Goal: Navigation & Orientation: Find specific page/section

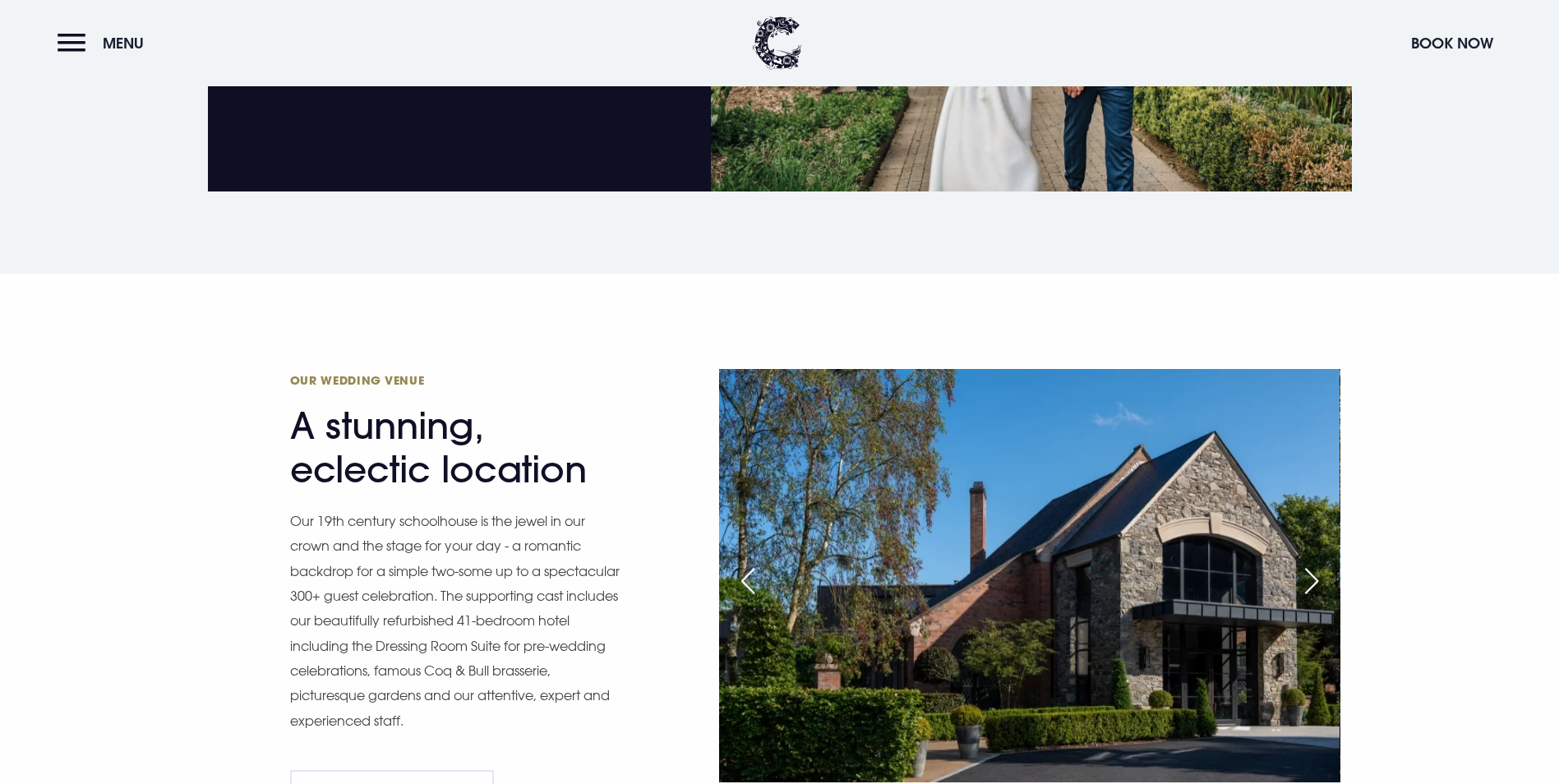
scroll to position [1643, 0]
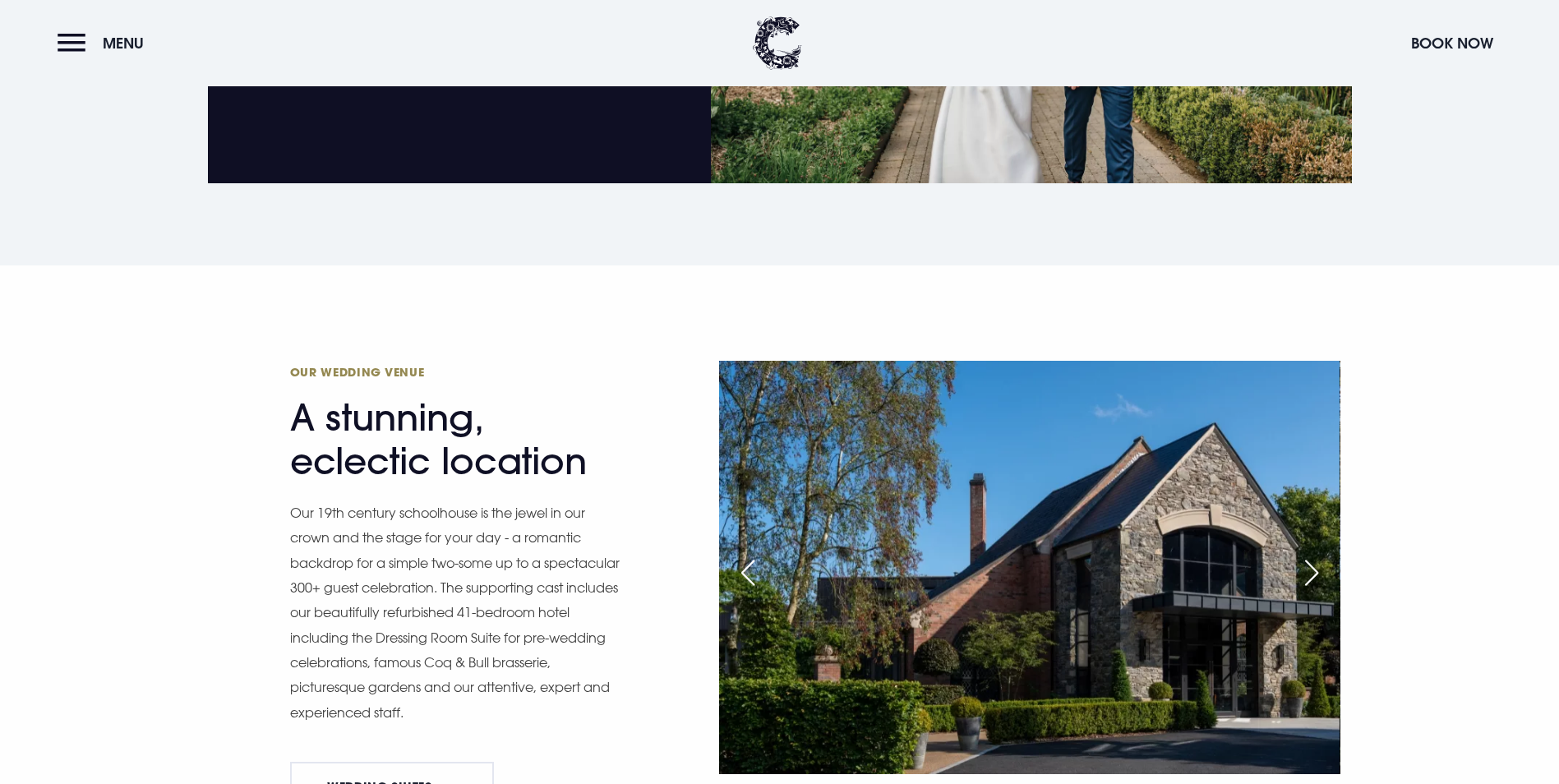
click at [1312, 554] on div "Next slide" at bounding box center [1311, 572] width 41 height 36
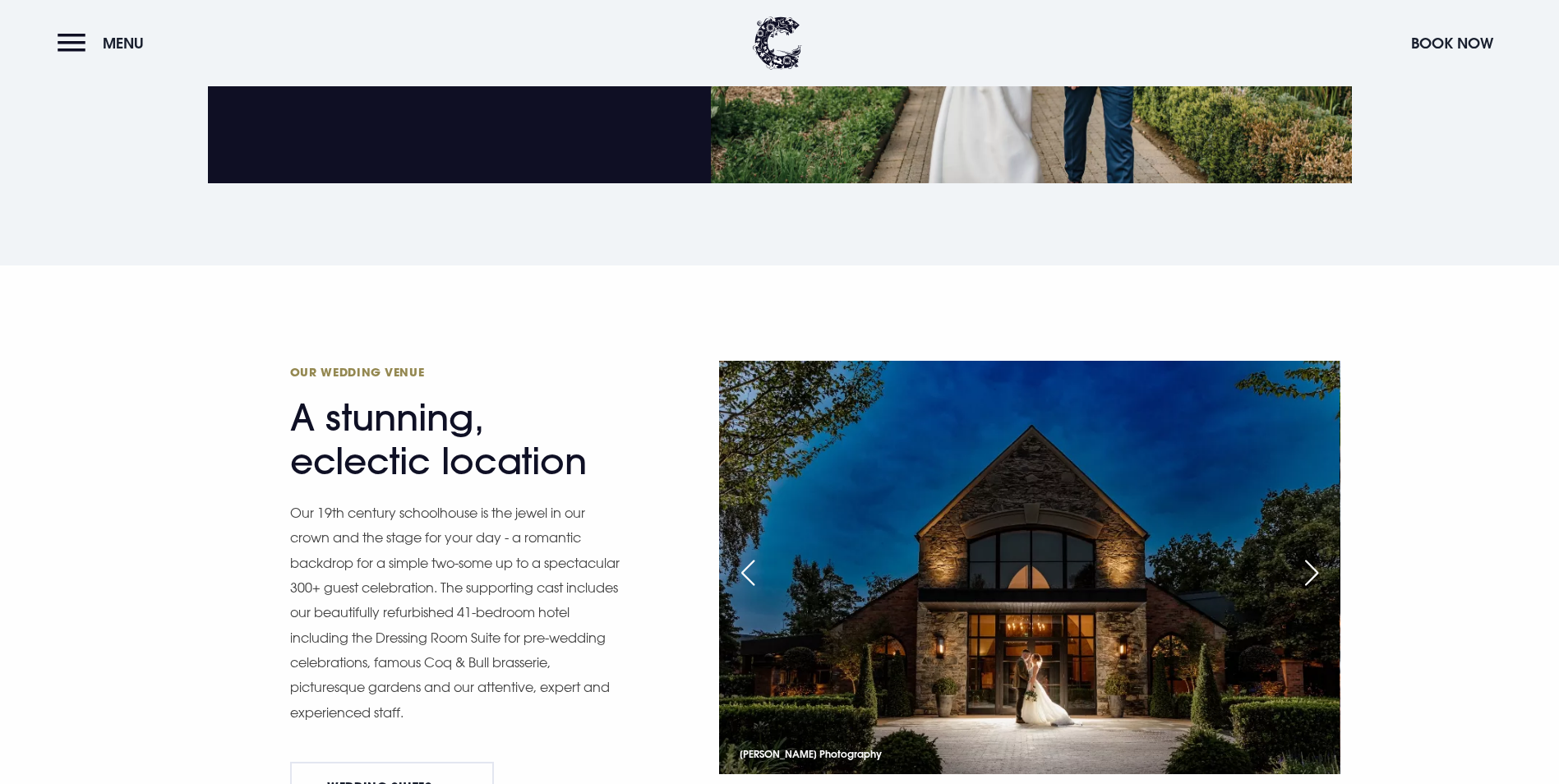
click at [1312, 554] on div "Next slide" at bounding box center [1311, 572] width 41 height 36
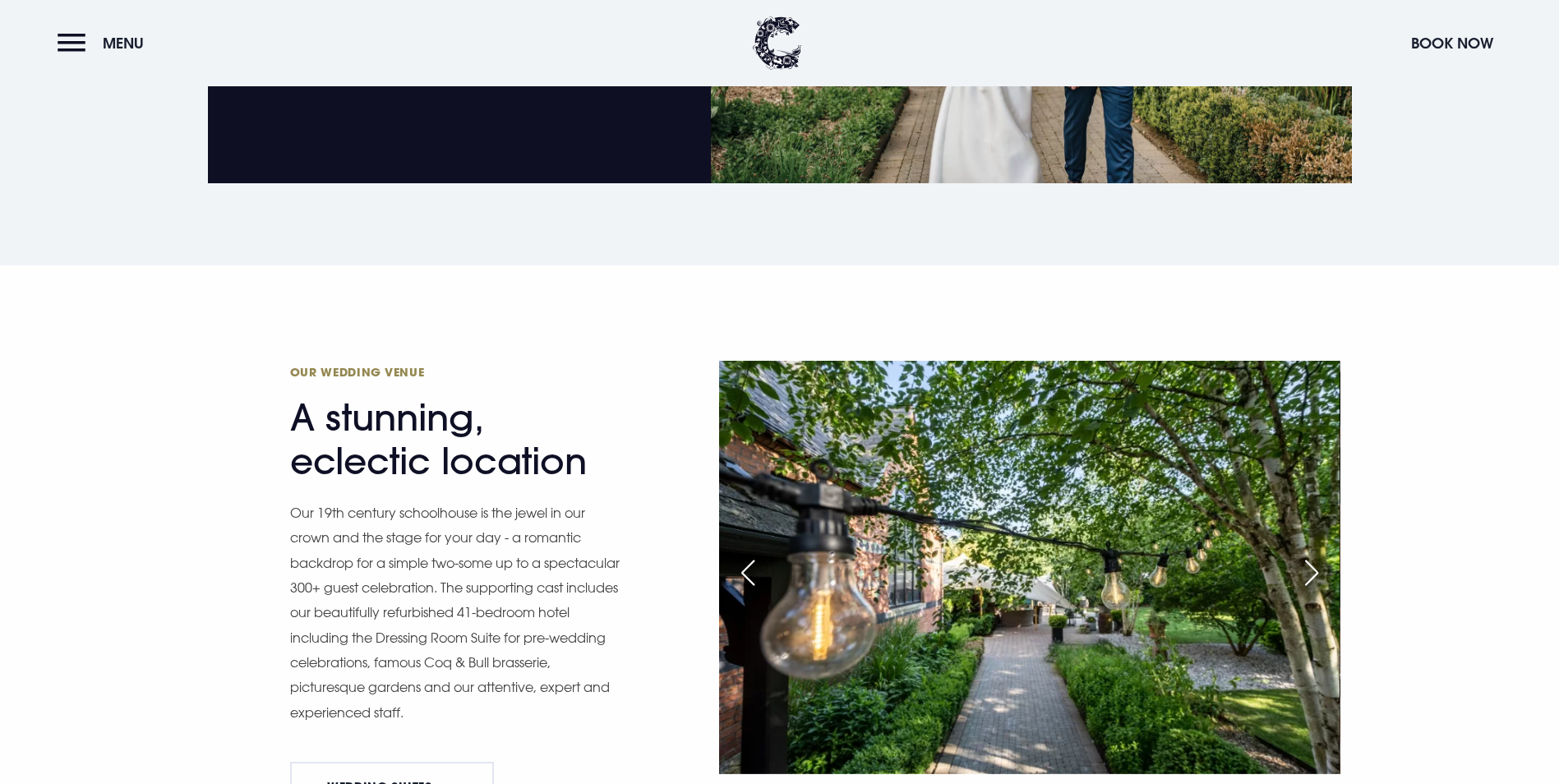
click at [1312, 554] on div "Next slide" at bounding box center [1311, 572] width 41 height 36
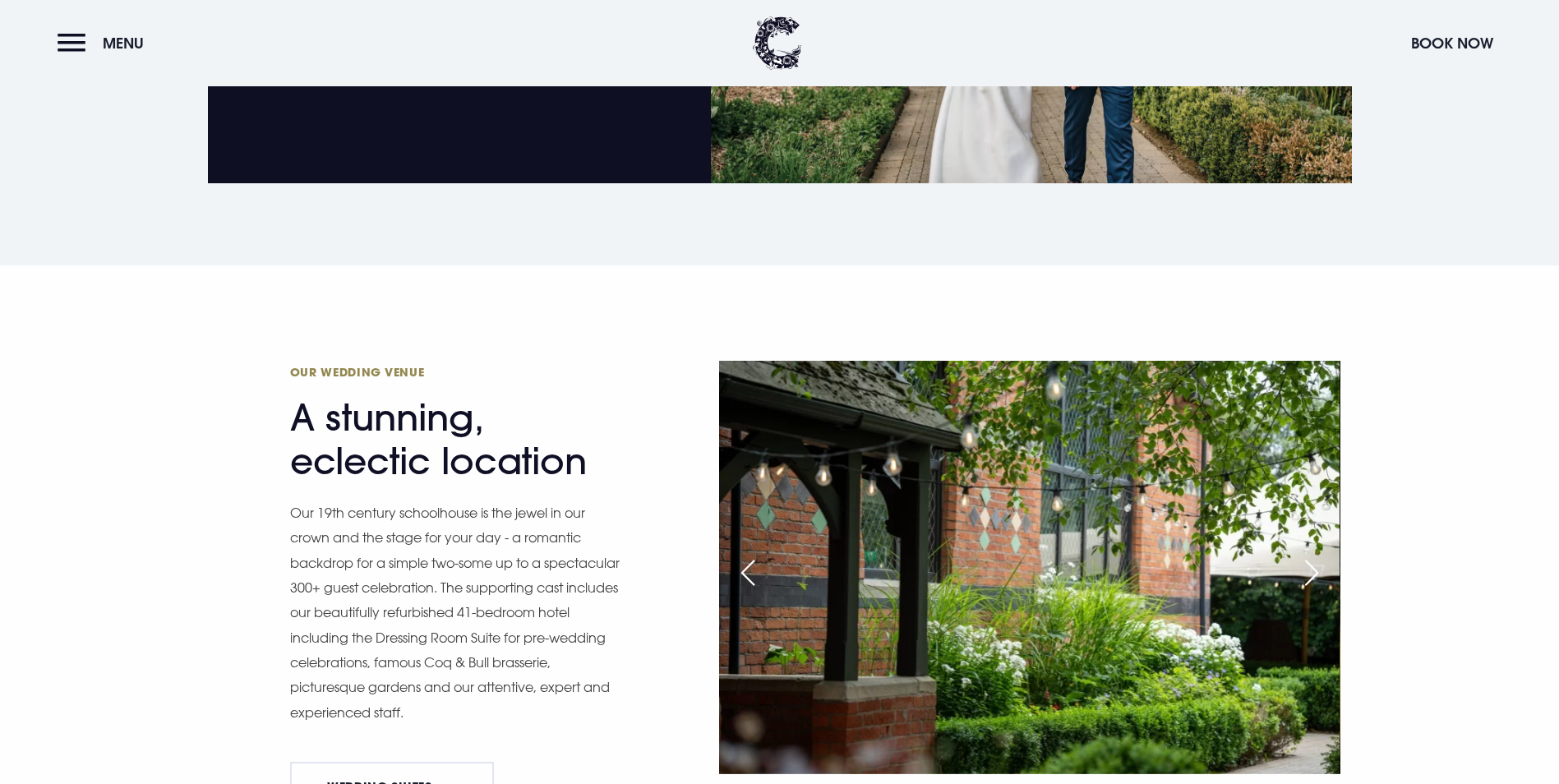
click at [1312, 554] on div "Next slide" at bounding box center [1311, 572] width 41 height 36
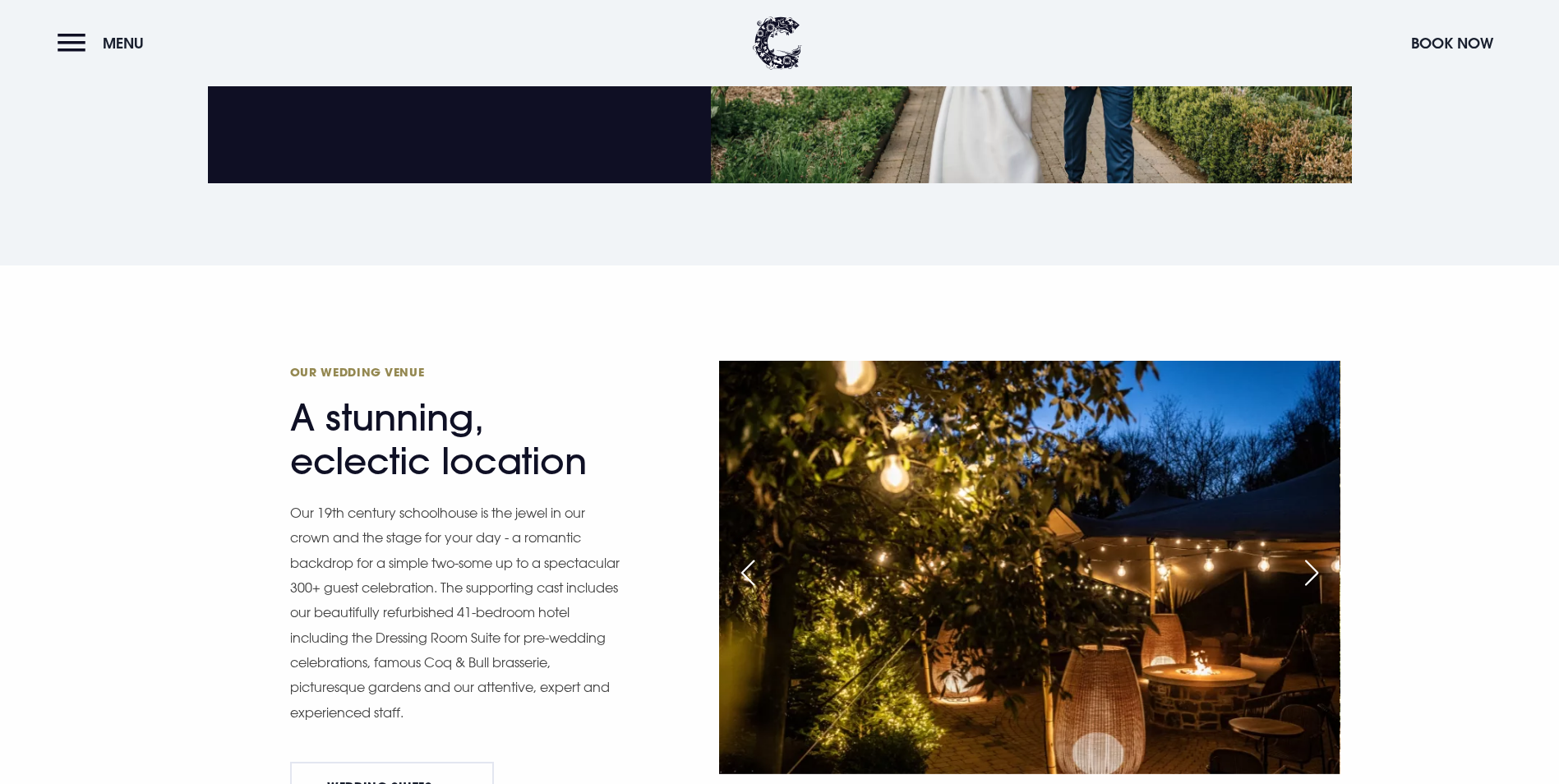
click at [1312, 554] on div "Next slide" at bounding box center [1311, 572] width 41 height 36
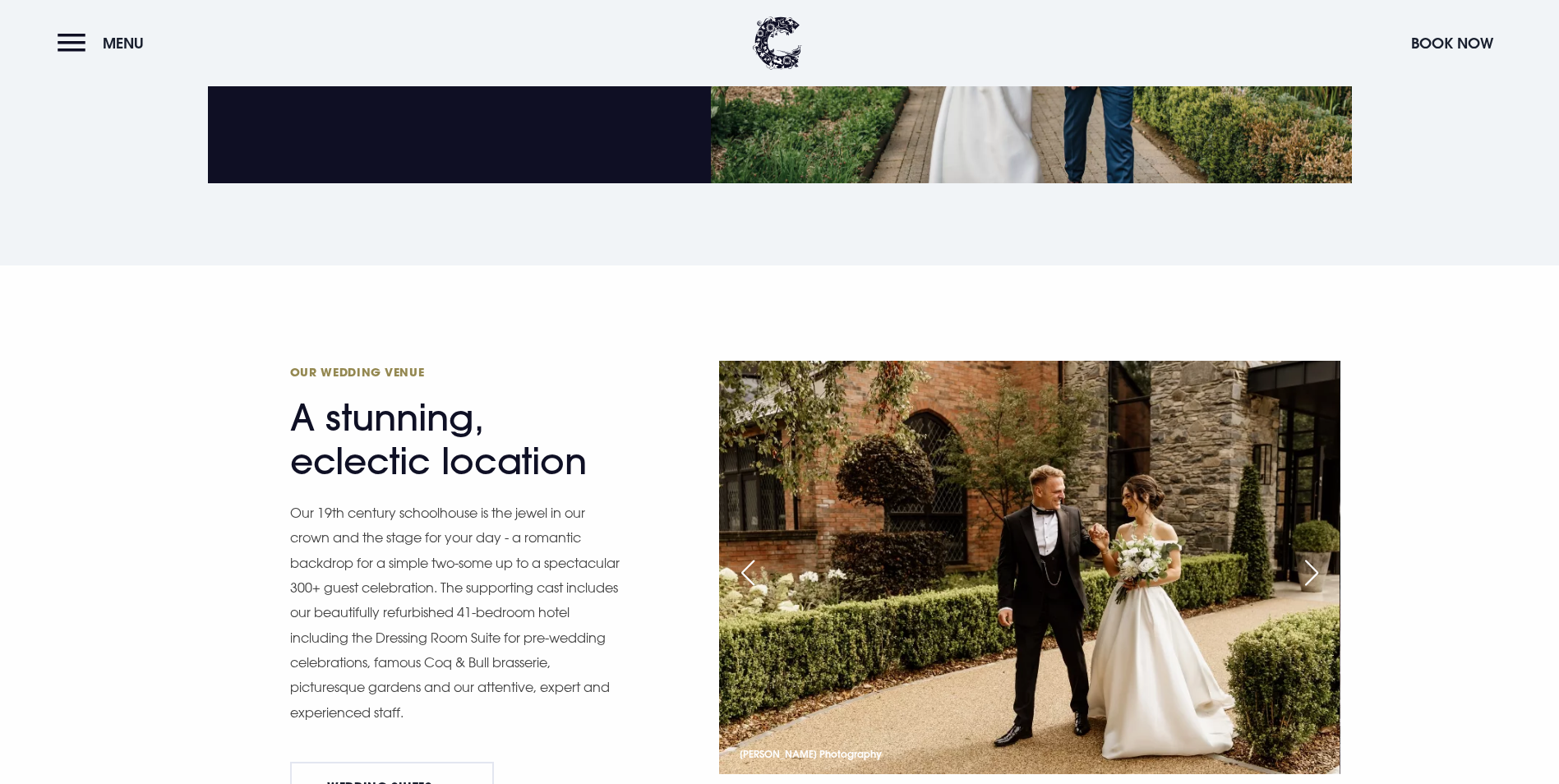
click at [1312, 554] on div "Next slide" at bounding box center [1311, 572] width 41 height 36
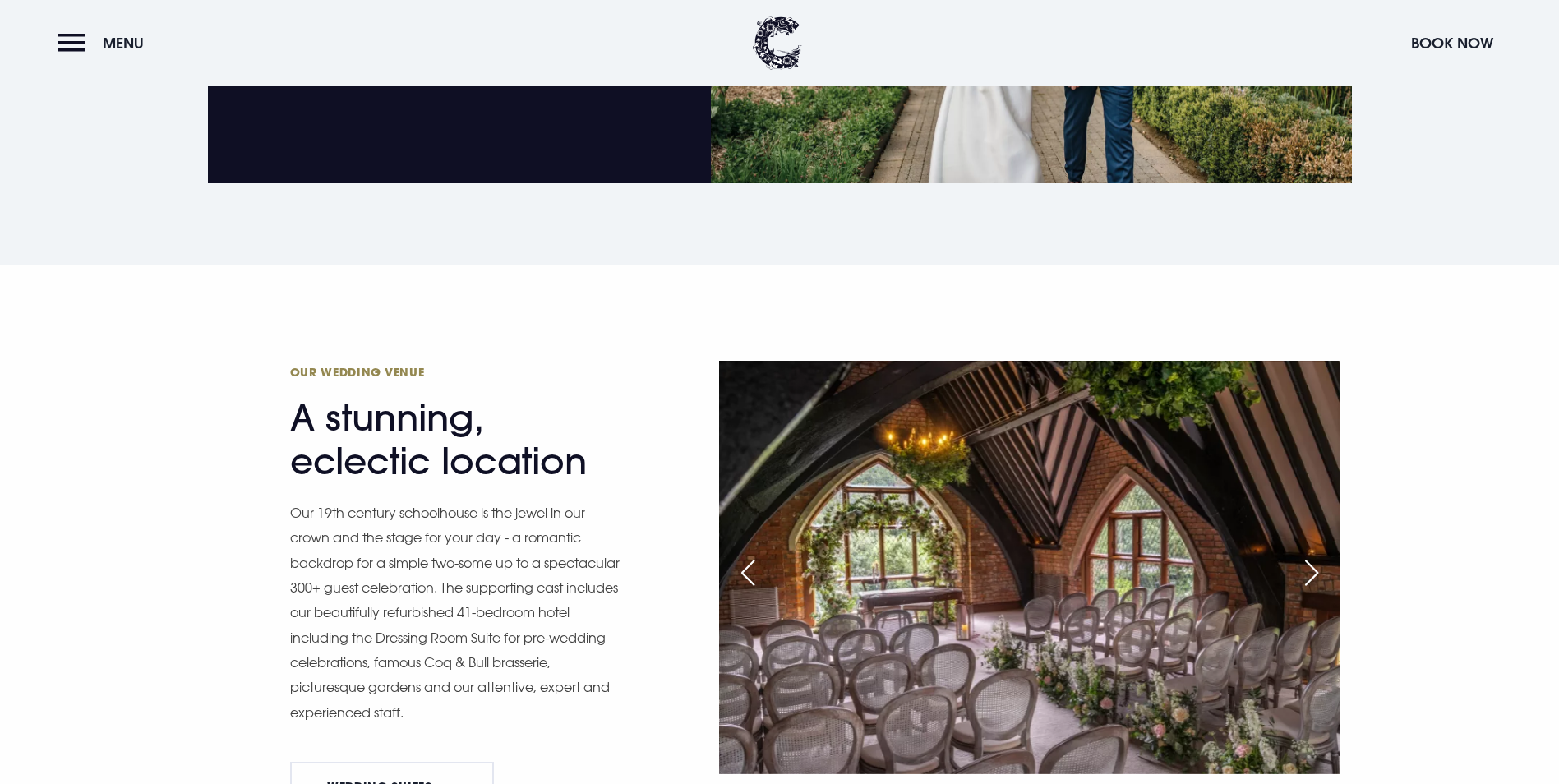
click at [1312, 554] on div "Next slide" at bounding box center [1311, 572] width 41 height 36
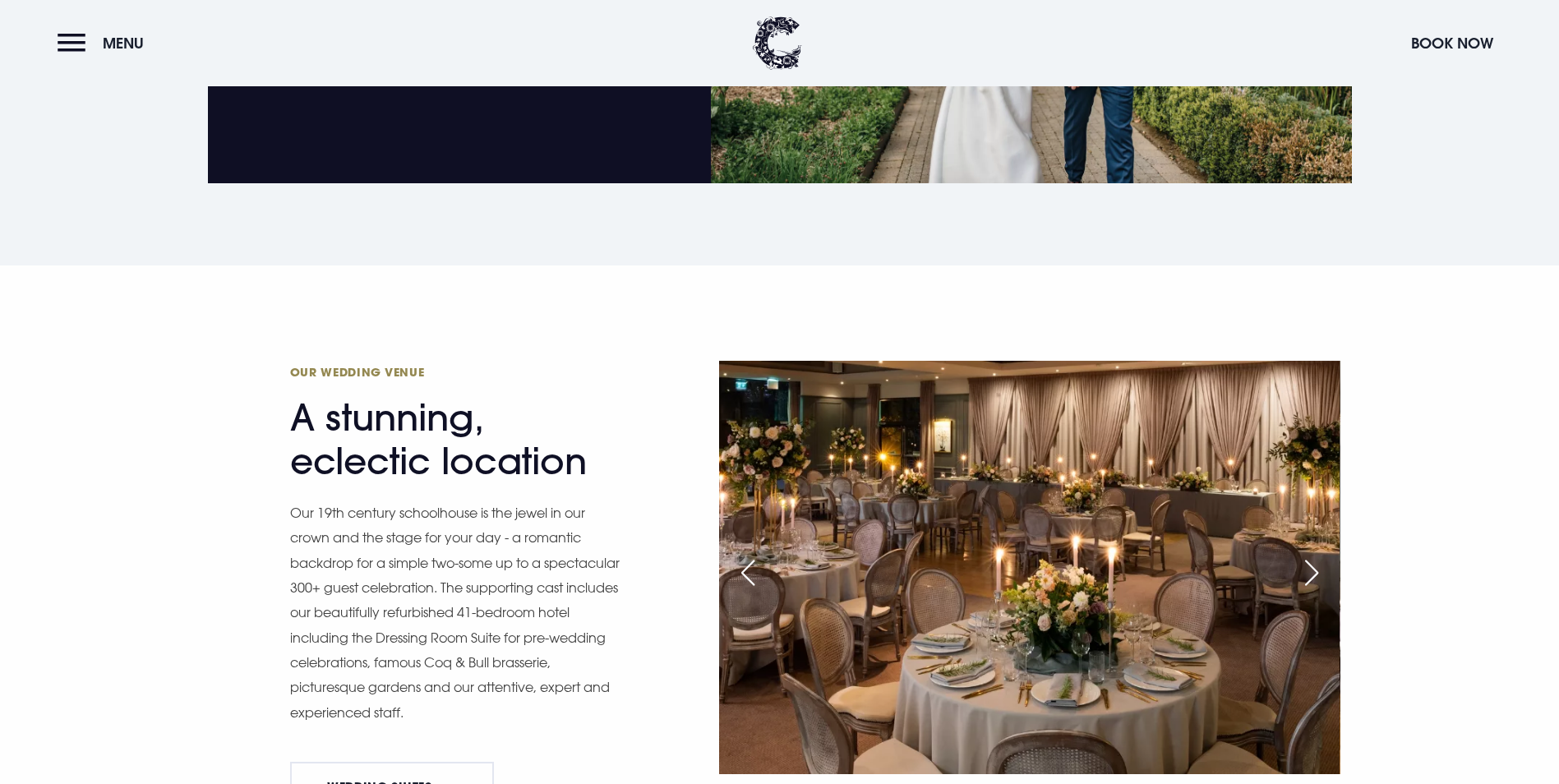
click at [1312, 554] on div "Next slide" at bounding box center [1311, 572] width 41 height 36
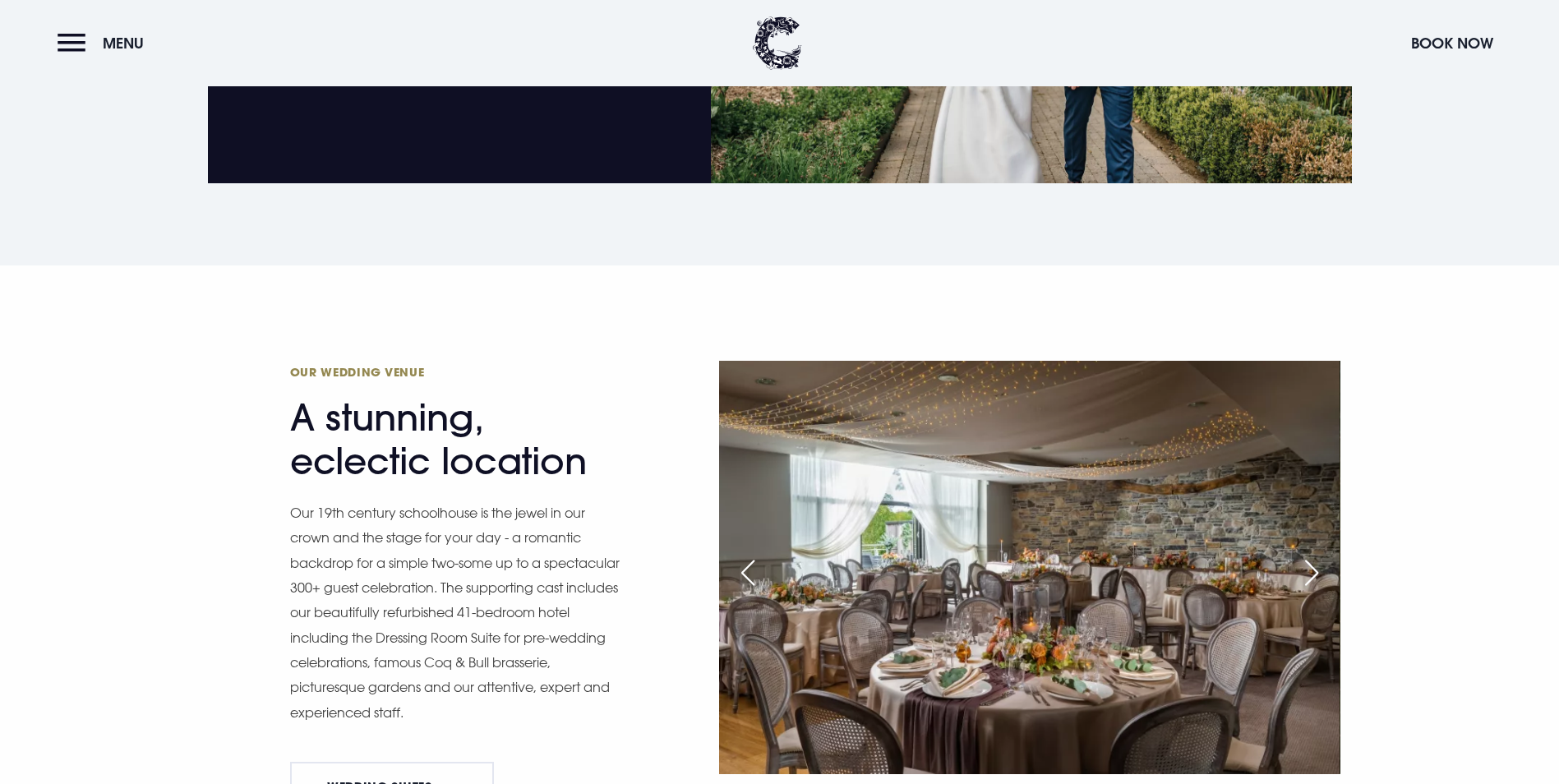
click at [1312, 554] on div "Next slide" at bounding box center [1311, 572] width 41 height 36
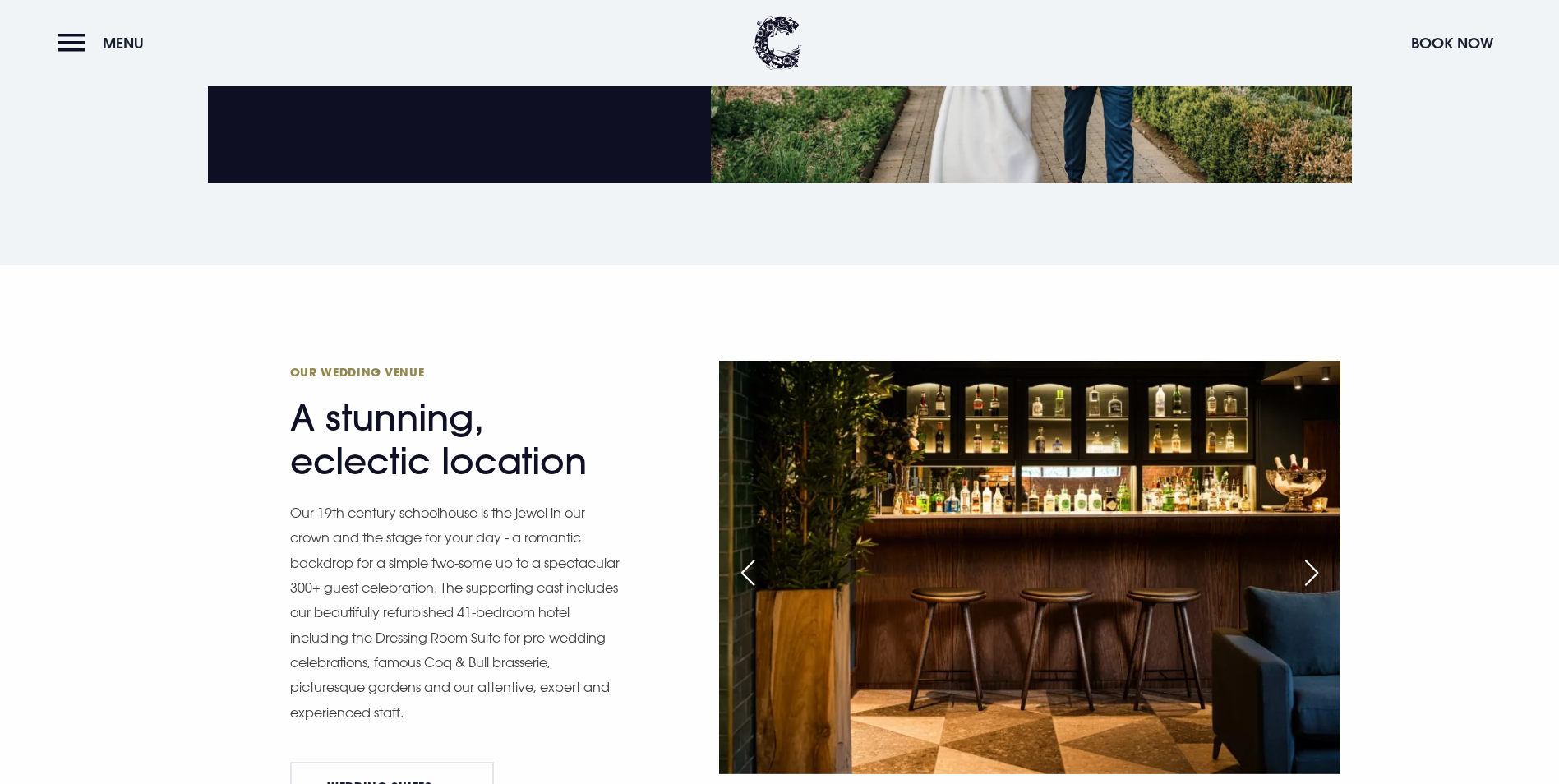
click at [1312, 554] on div "Next slide" at bounding box center [1311, 572] width 41 height 36
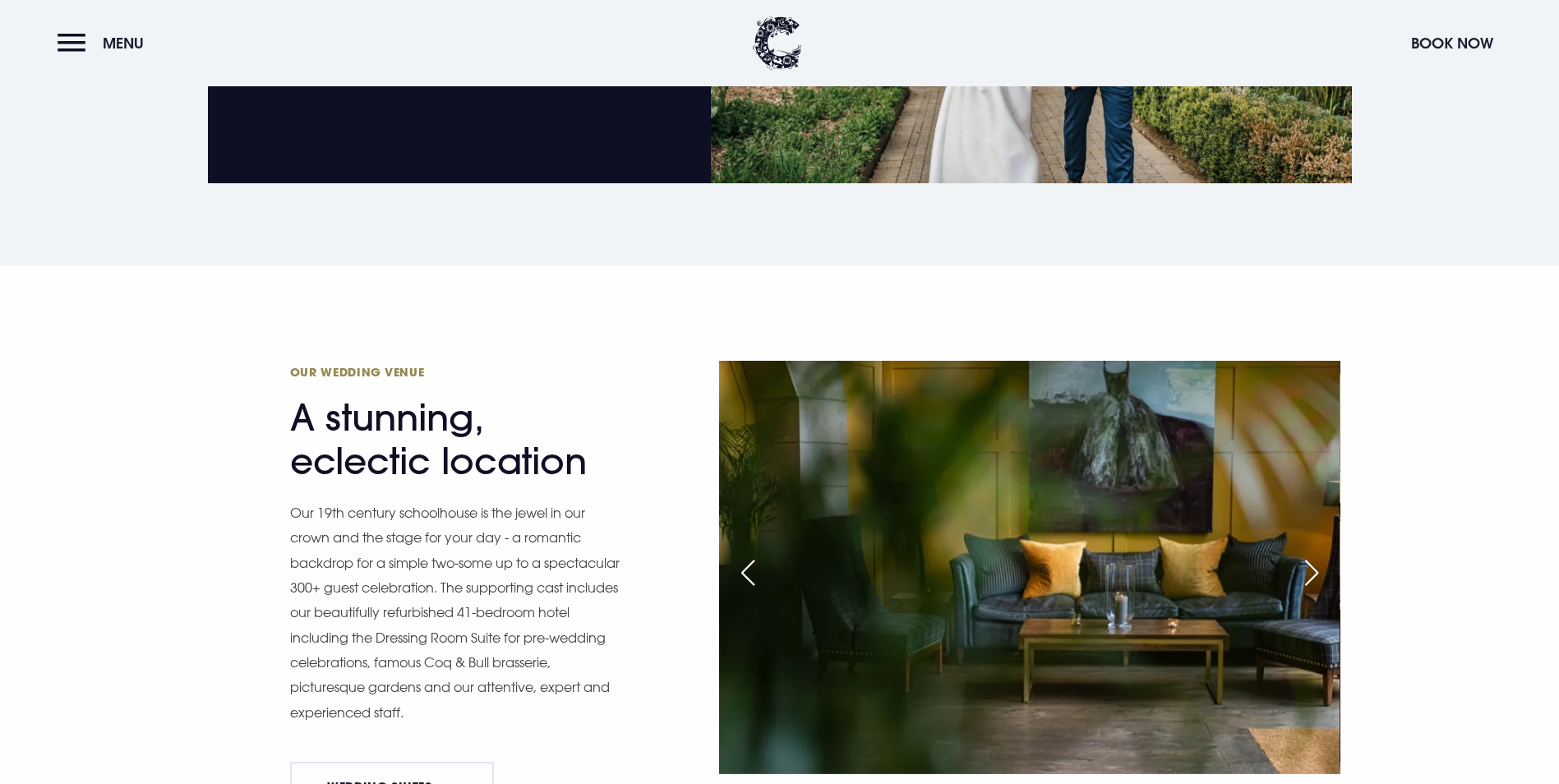
click at [1312, 554] on div "Next slide" at bounding box center [1311, 572] width 41 height 36
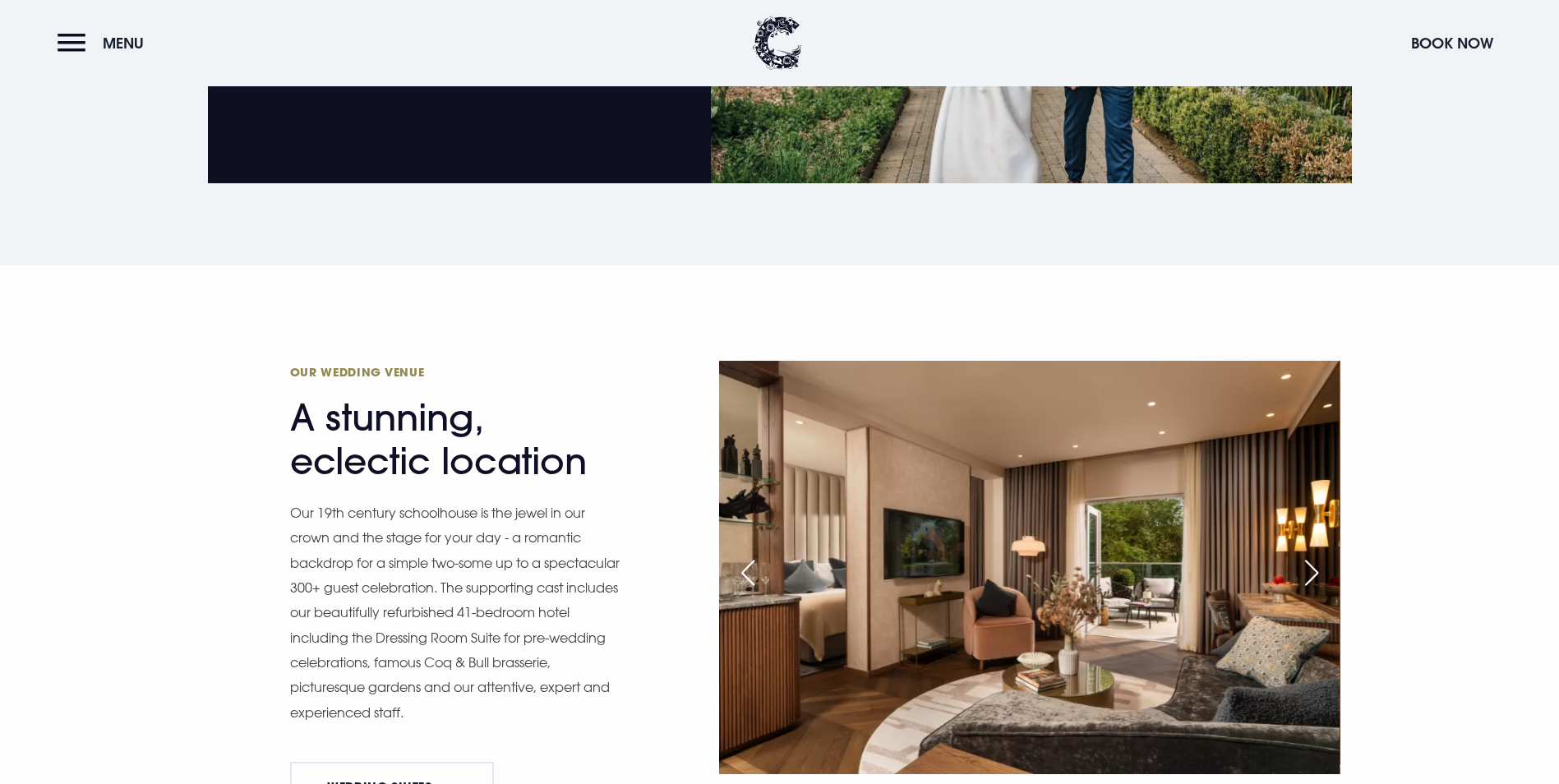
click at [1312, 554] on div "Next slide" at bounding box center [1311, 572] width 41 height 36
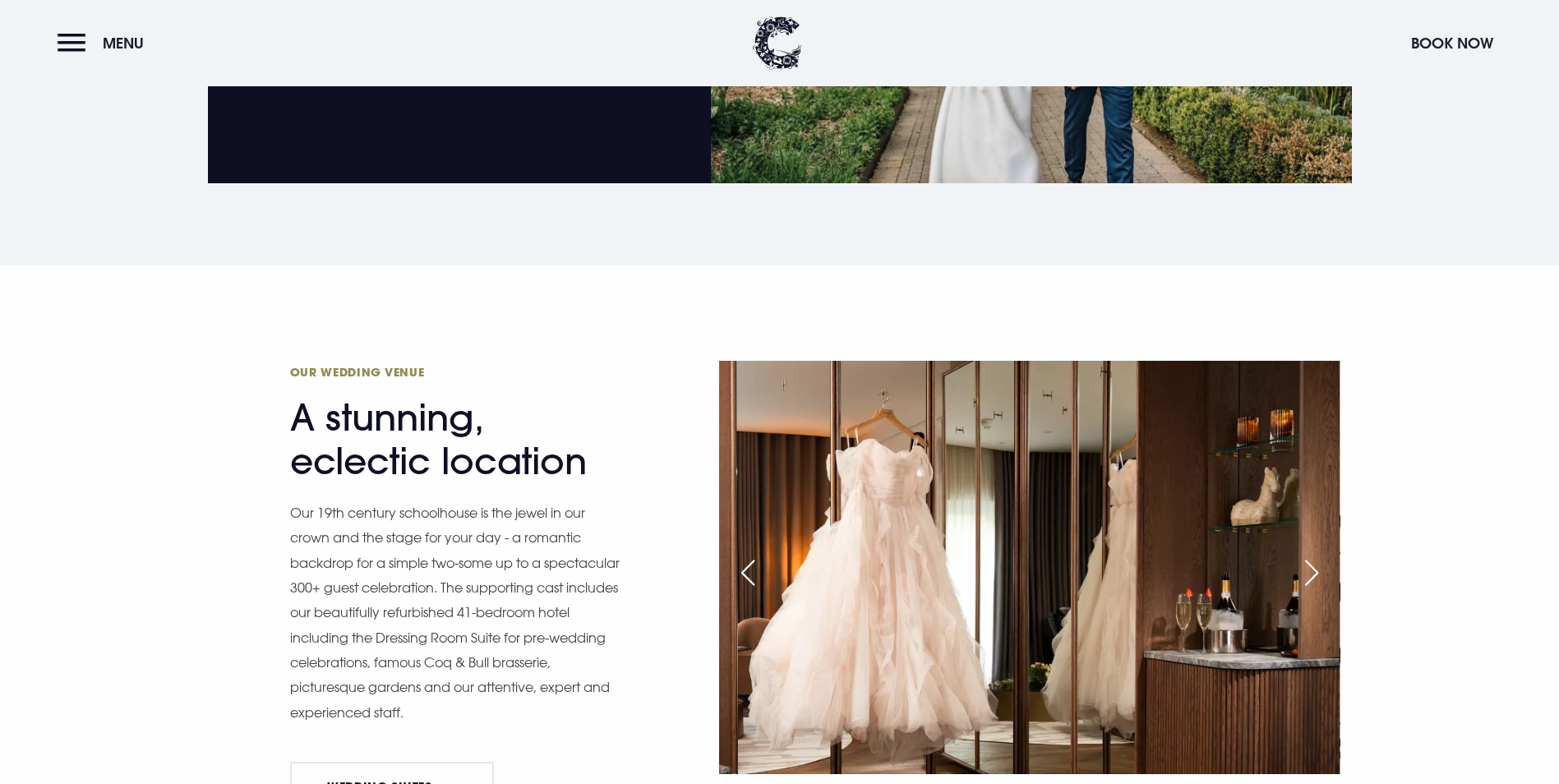
click at [1312, 554] on div "Next slide" at bounding box center [1311, 572] width 41 height 36
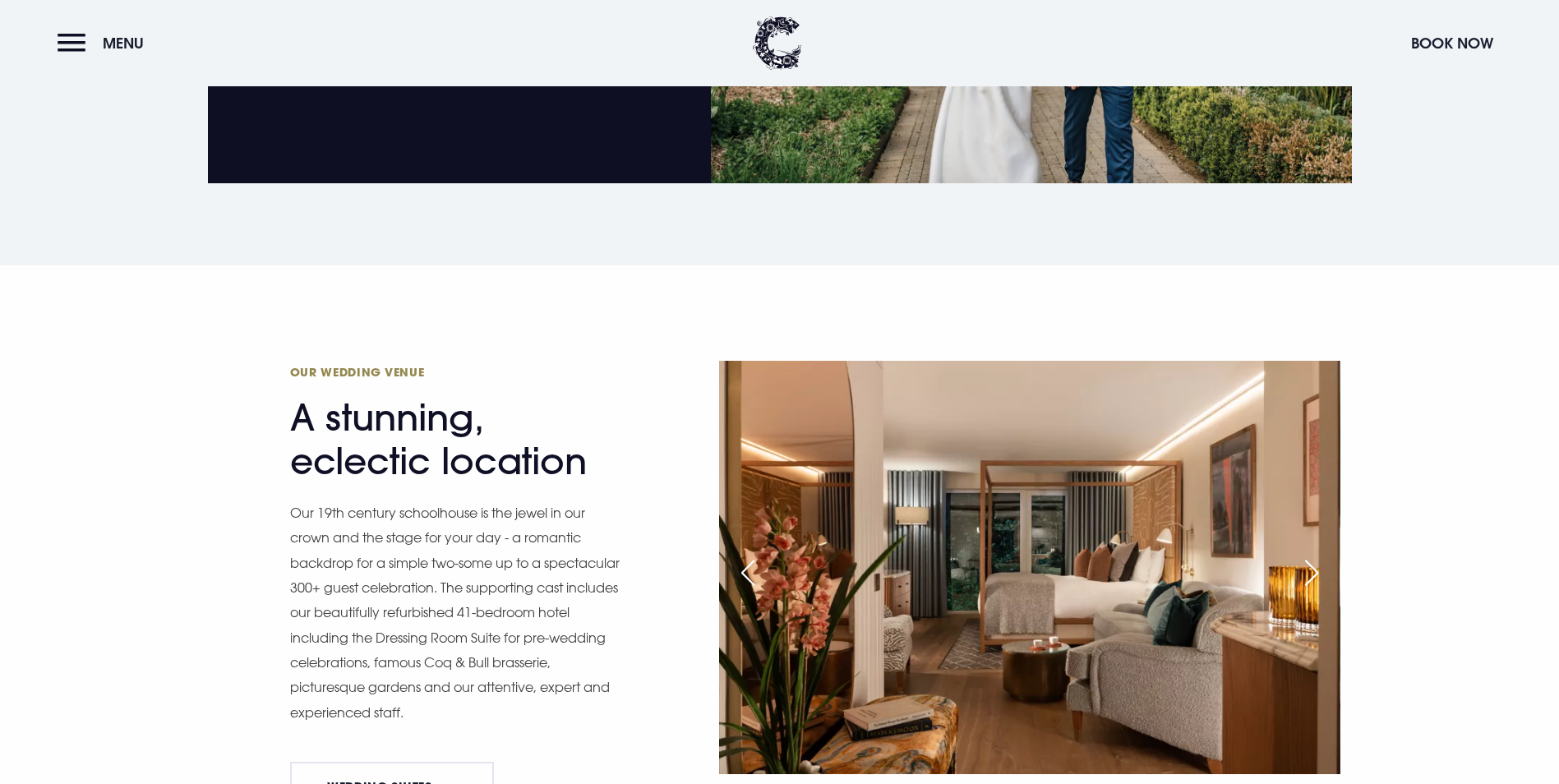
click at [1312, 554] on div "Next slide" at bounding box center [1311, 572] width 41 height 36
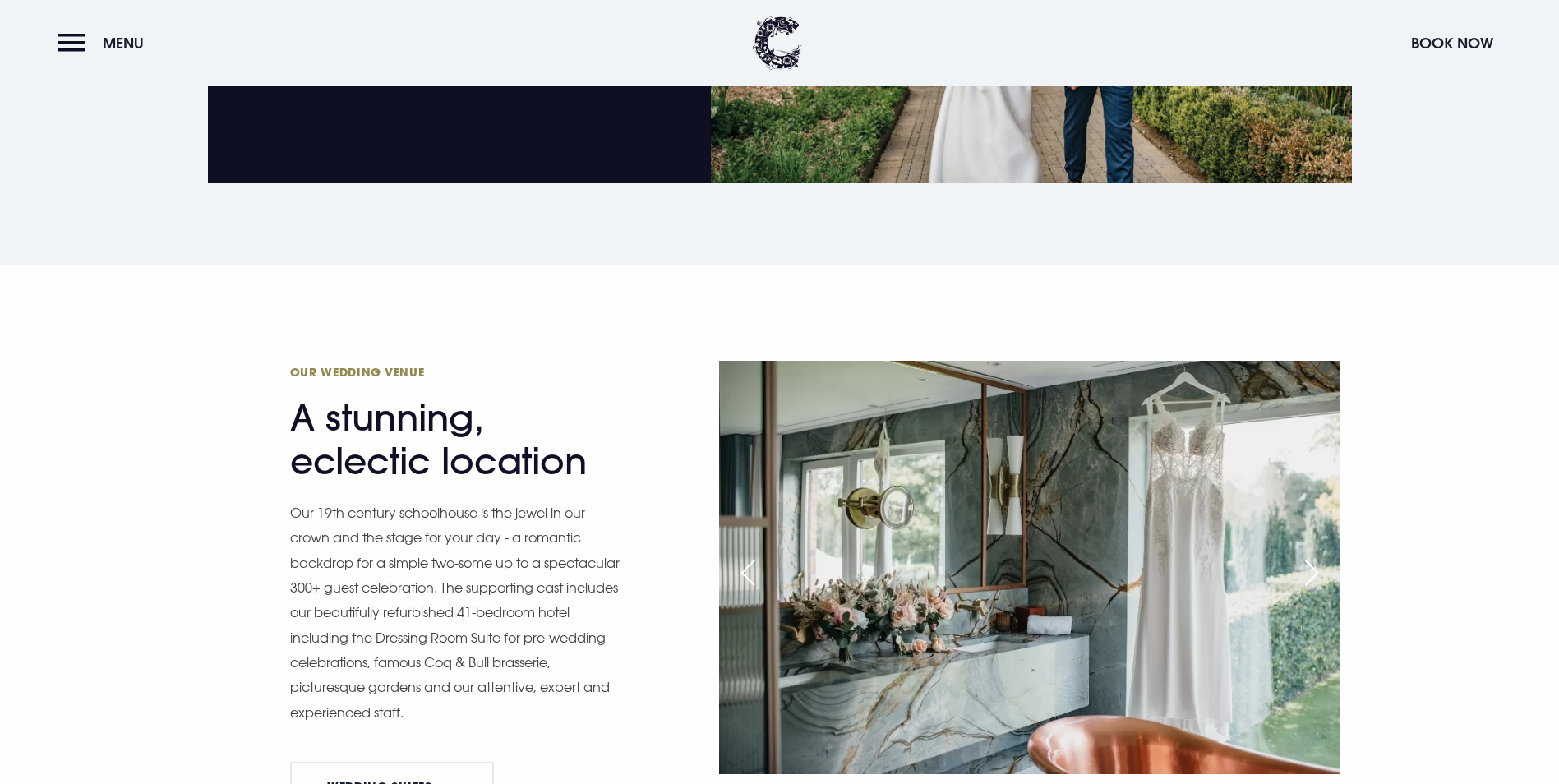
click at [1312, 554] on div "Next slide" at bounding box center [1311, 572] width 41 height 36
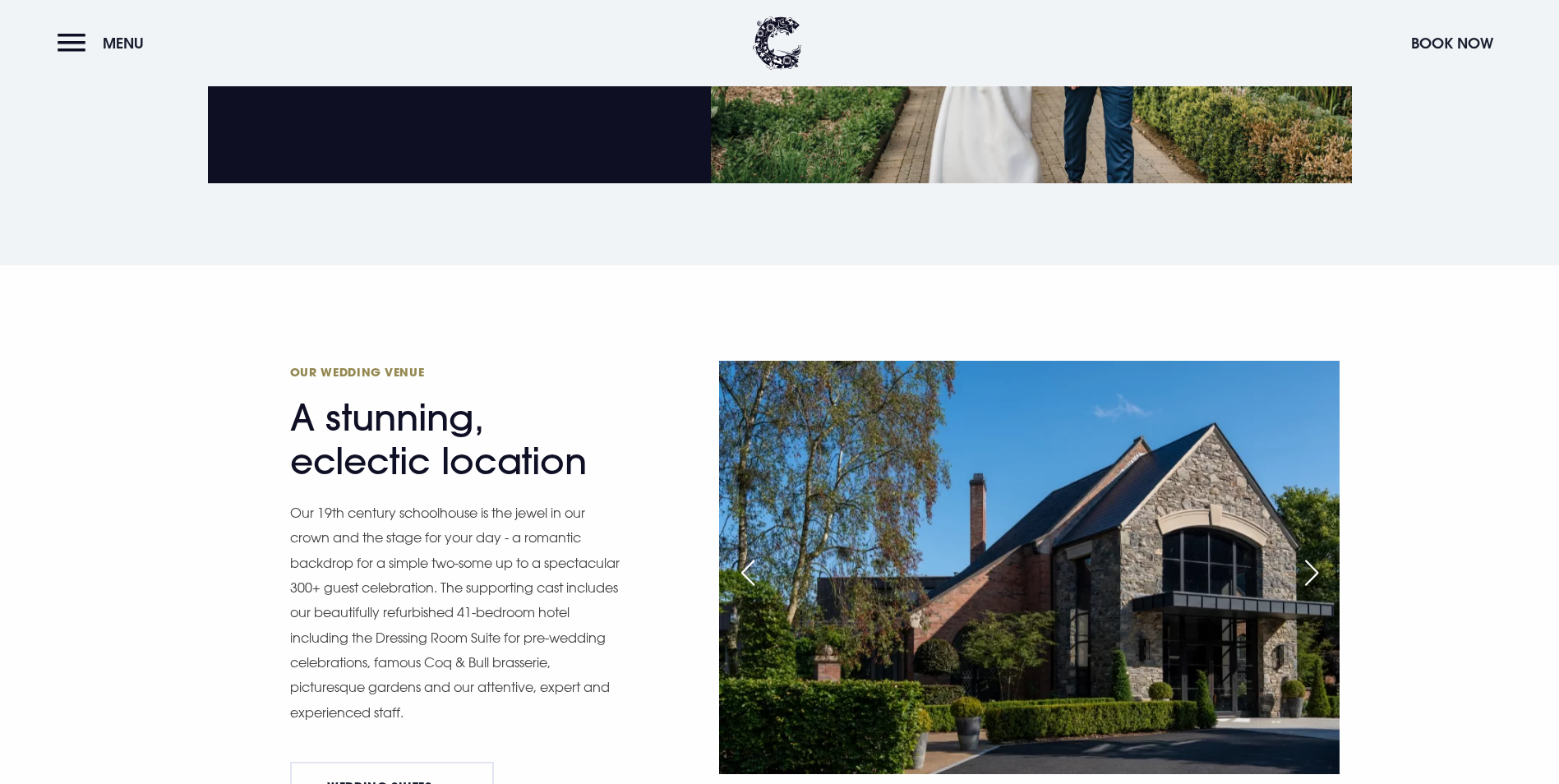
click at [1312, 554] on div "Next slide" at bounding box center [1311, 572] width 41 height 36
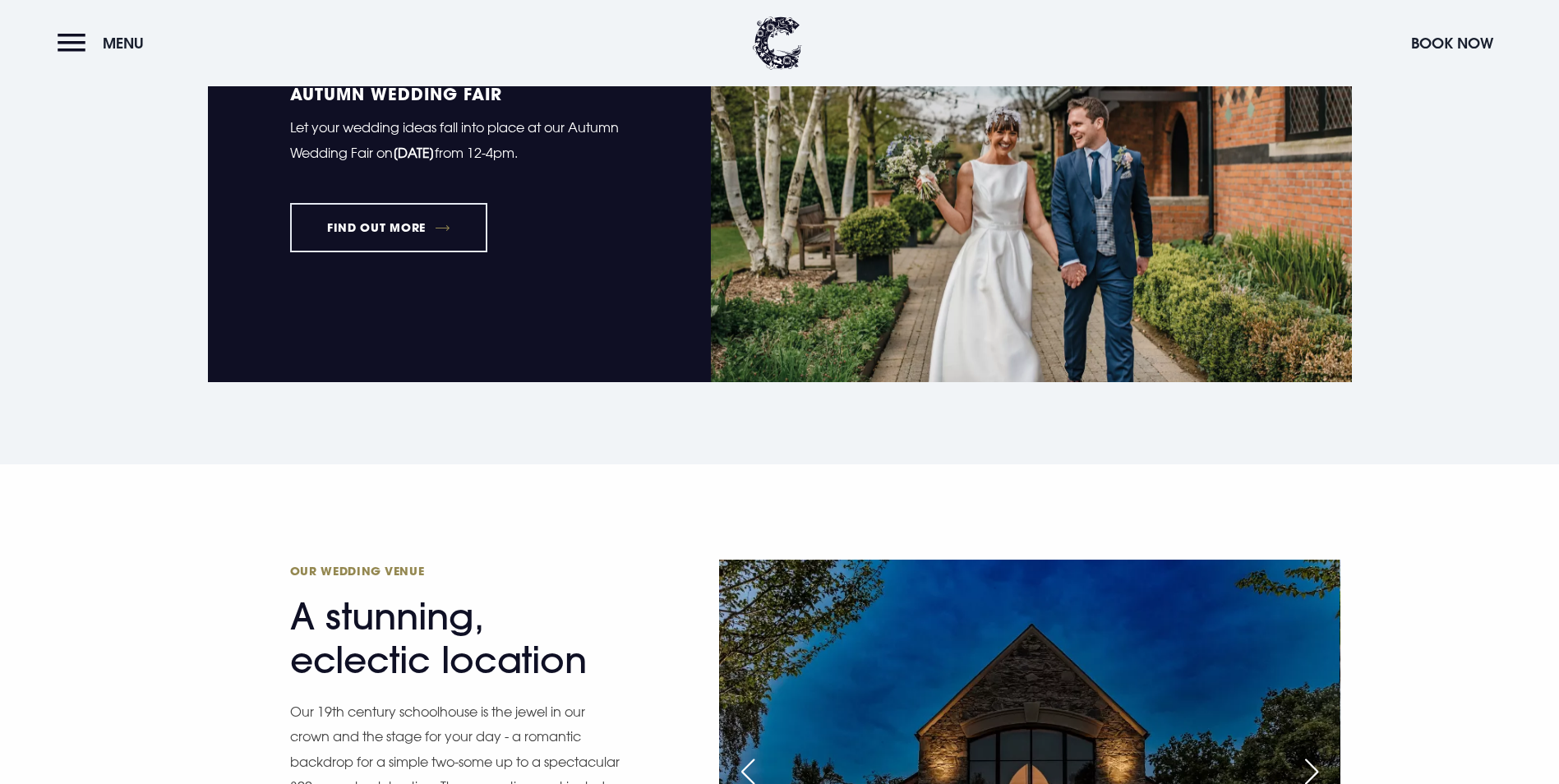
scroll to position [1397, 0]
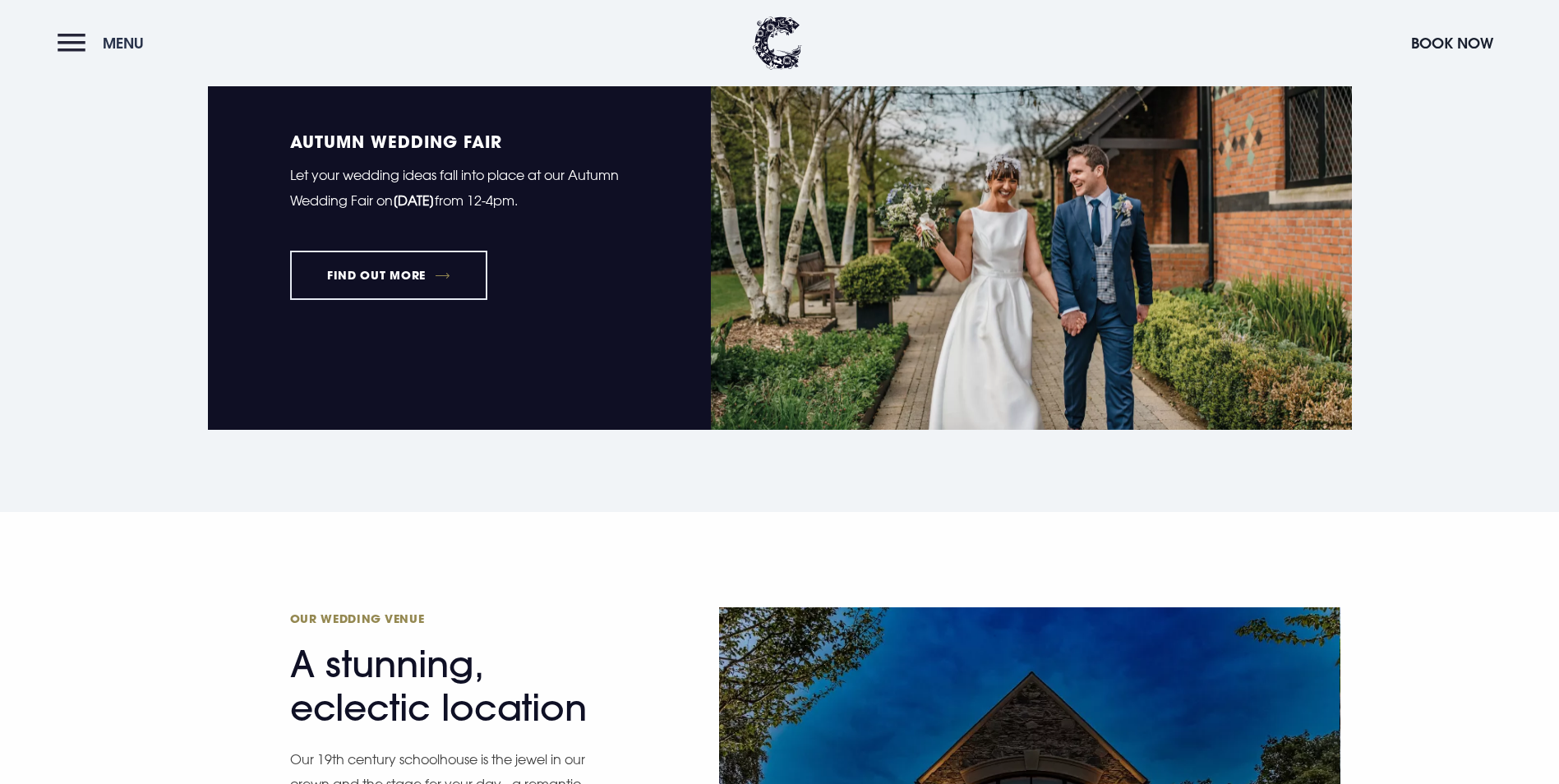
click at [73, 35] on button "Menu" at bounding box center [105, 43] width 95 height 35
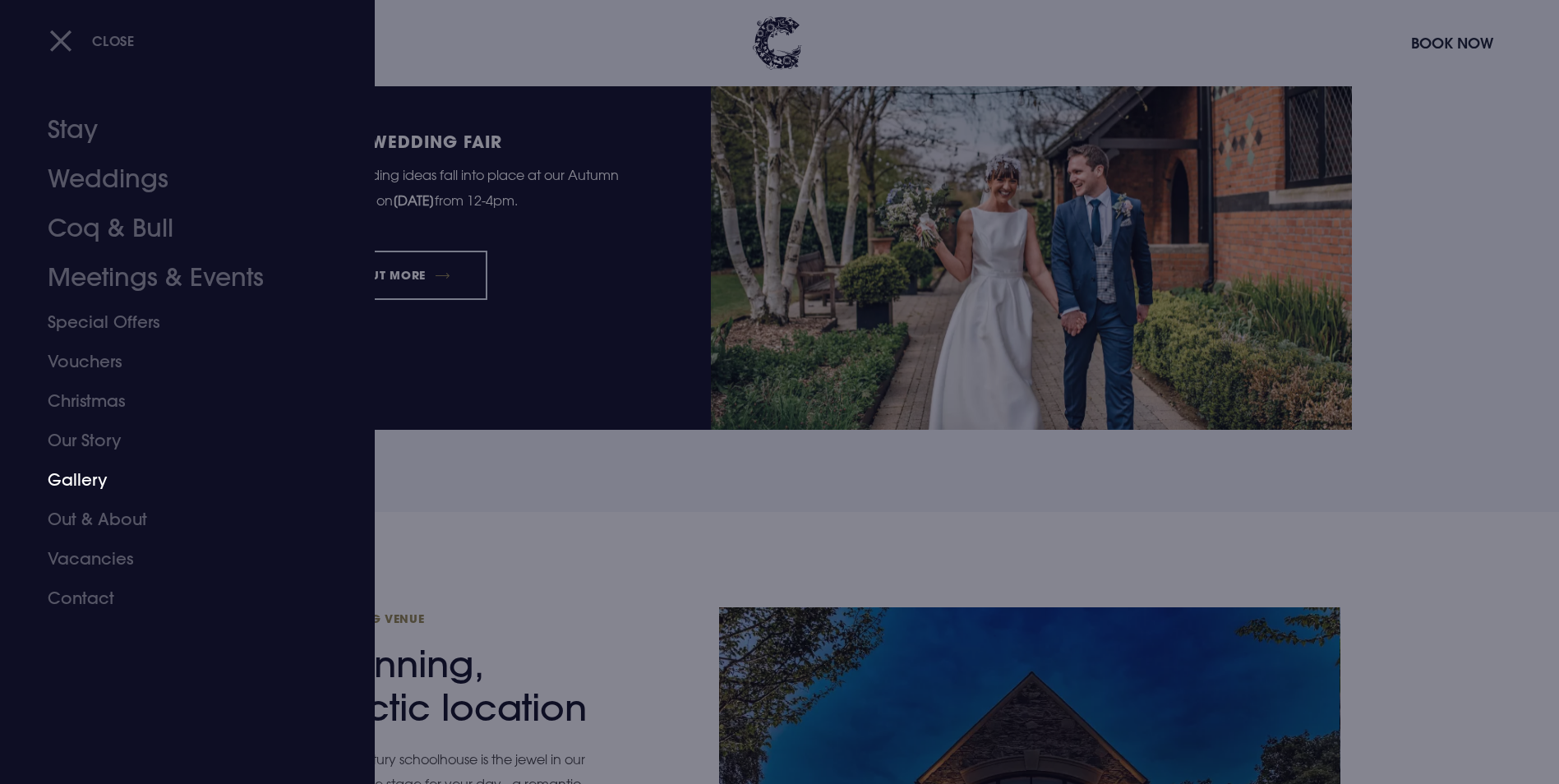
click at [80, 490] on link "Gallery" at bounding box center [177, 480] width 260 height 40
